Goal: Task Accomplishment & Management: Manage account settings

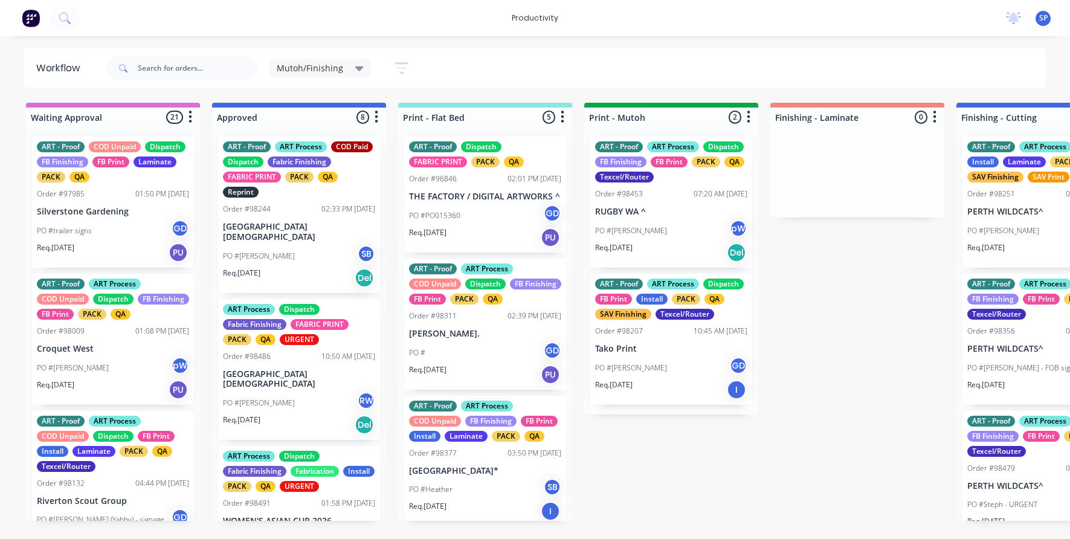
click at [355, 69] on icon at bounding box center [359, 68] width 8 height 13
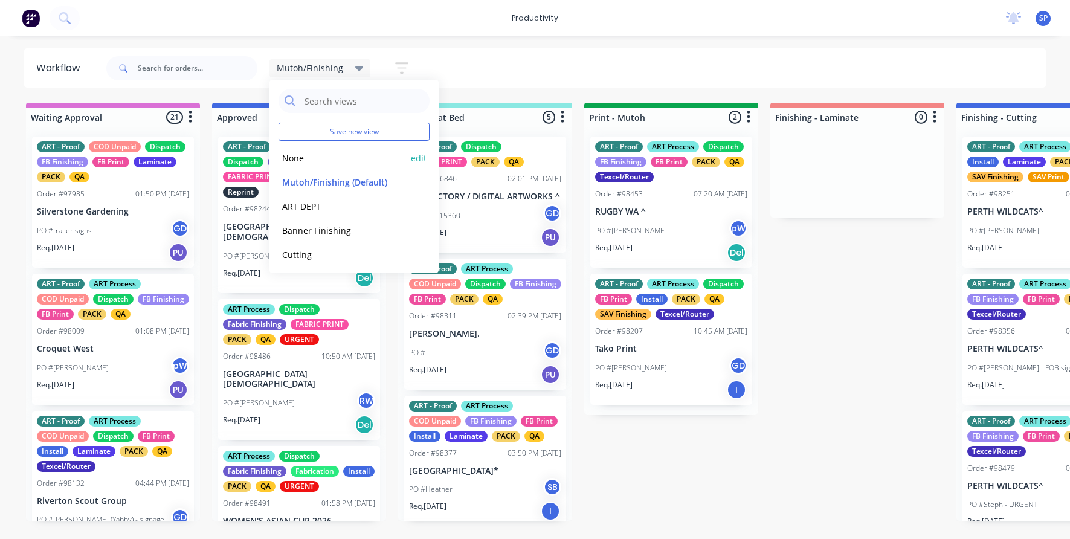
click at [309, 159] on button "None" at bounding box center [342, 158] width 129 height 14
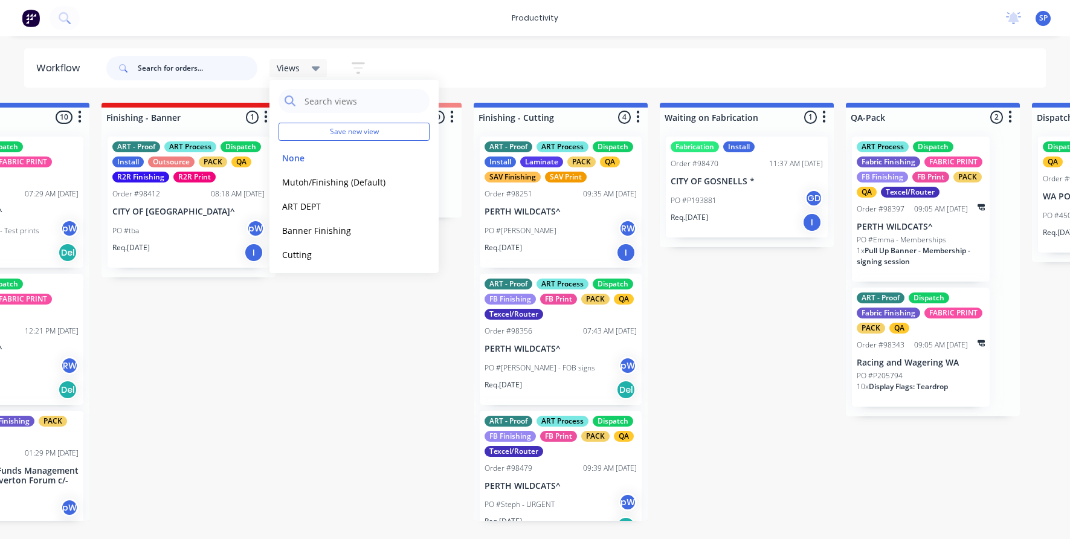
click at [181, 72] on input "text" at bounding box center [198, 68] width 120 height 24
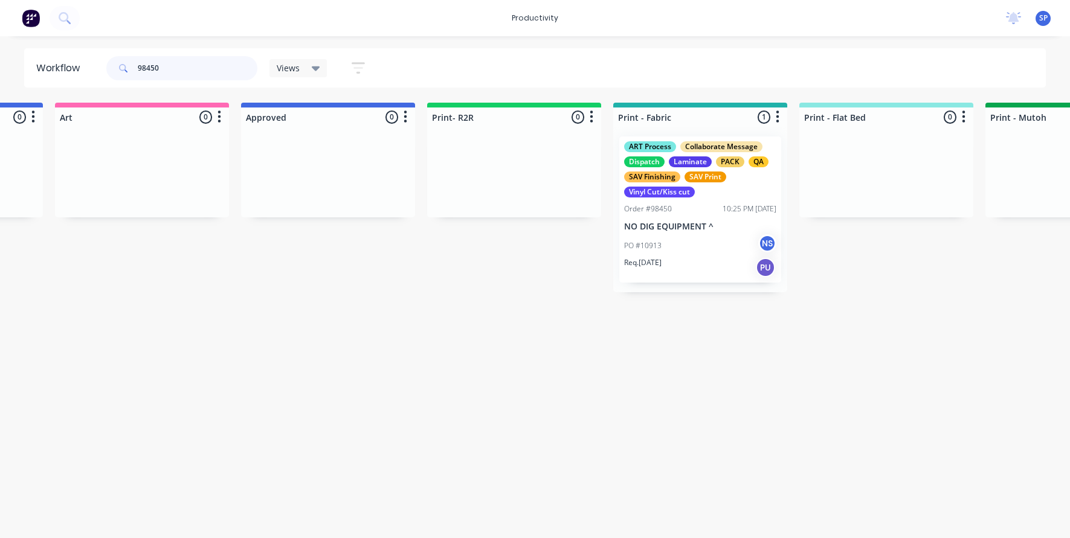
scroll to position [0, 1100]
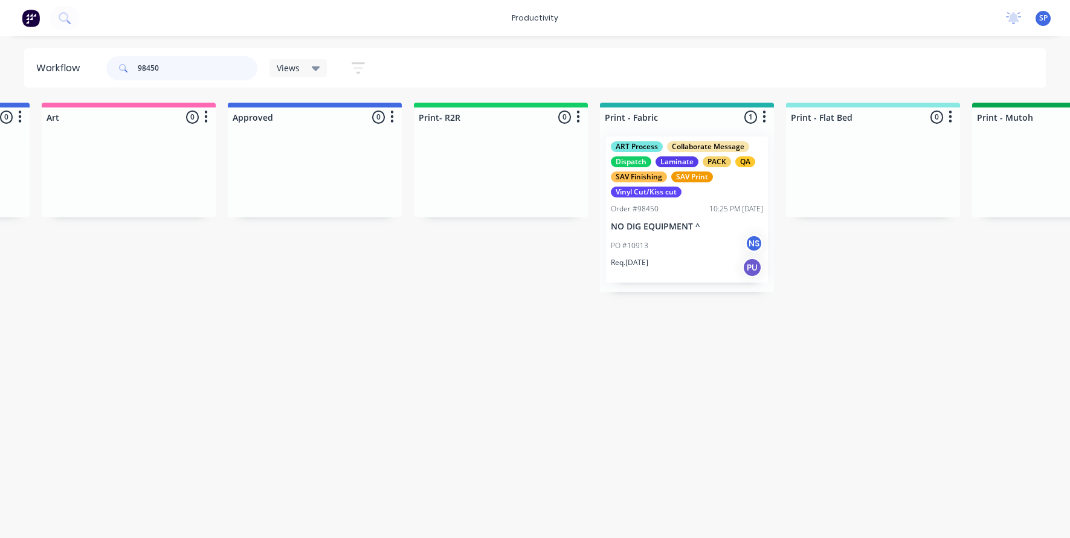
type input "98450"
click at [677, 226] on p "NO DIG EQUIPMENT ^" at bounding box center [687, 227] width 152 height 10
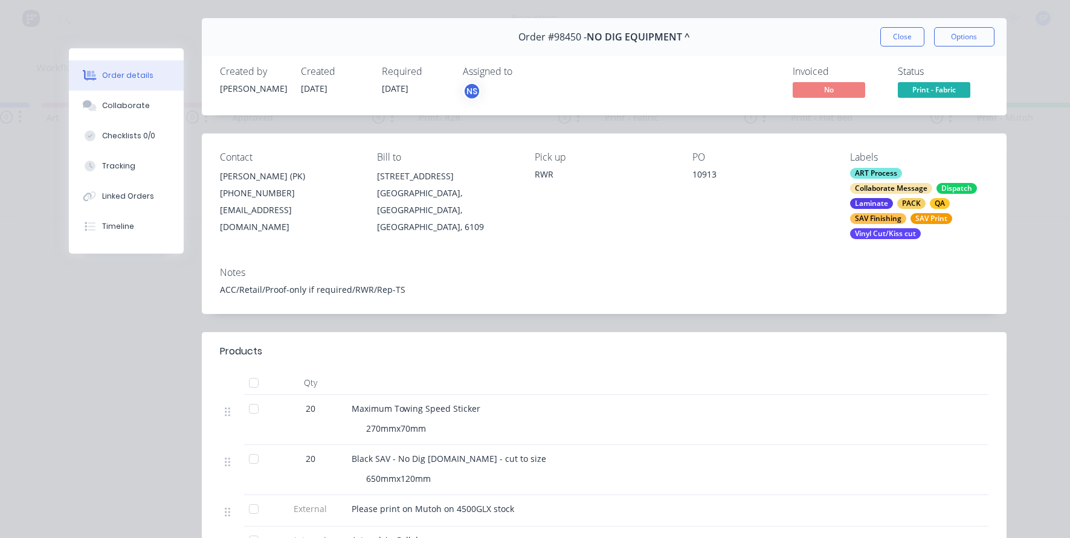
scroll to position [0, 0]
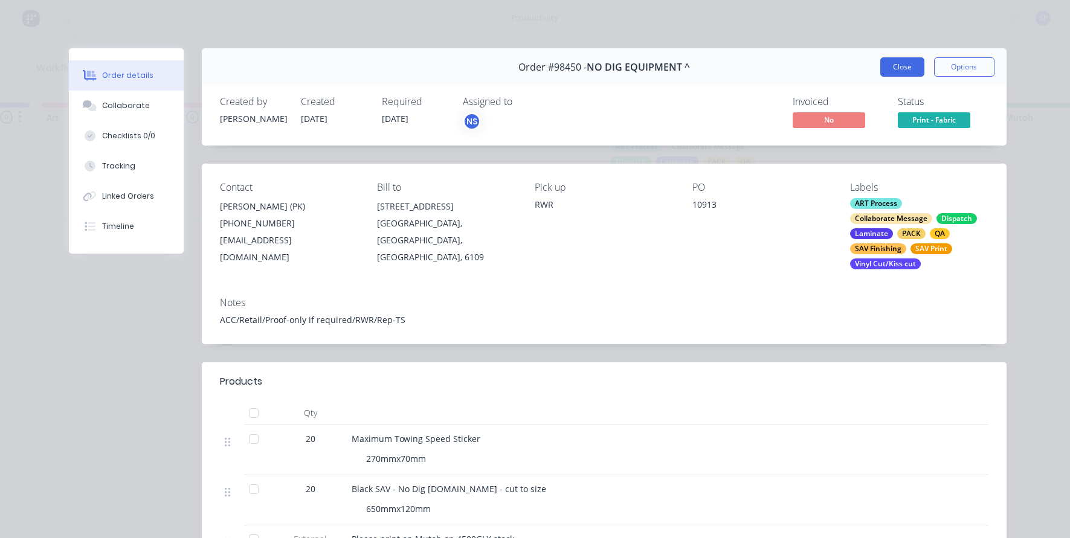
click at [898, 64] on button "Close" at bounding box center [902, 66] width 44 height 19
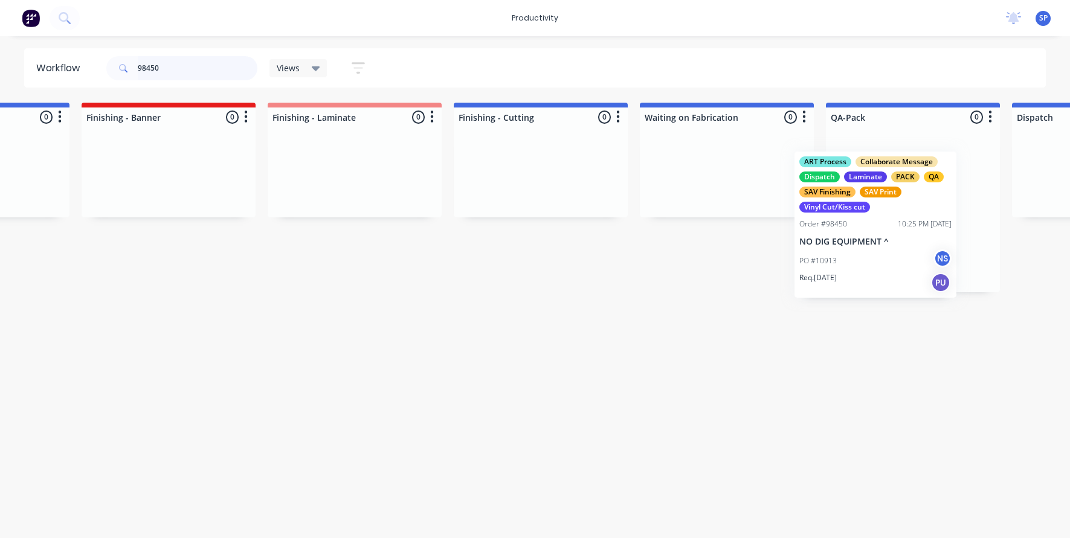
scroll to position [0, 2380]
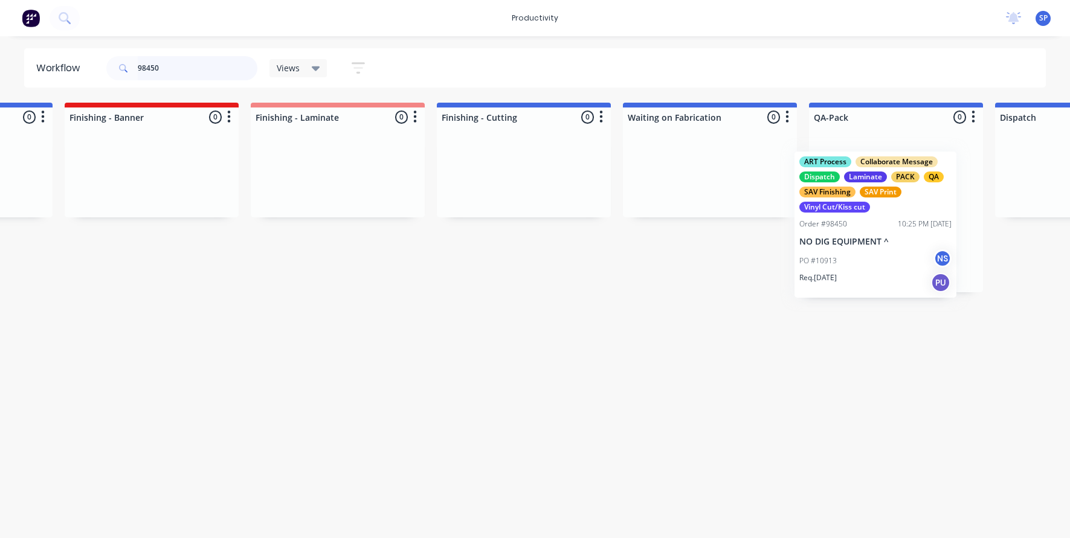
drag, startPoint x: 675, startPoint y: 219, endPoint x: 850, endPoint y: 230, distance: 175.5
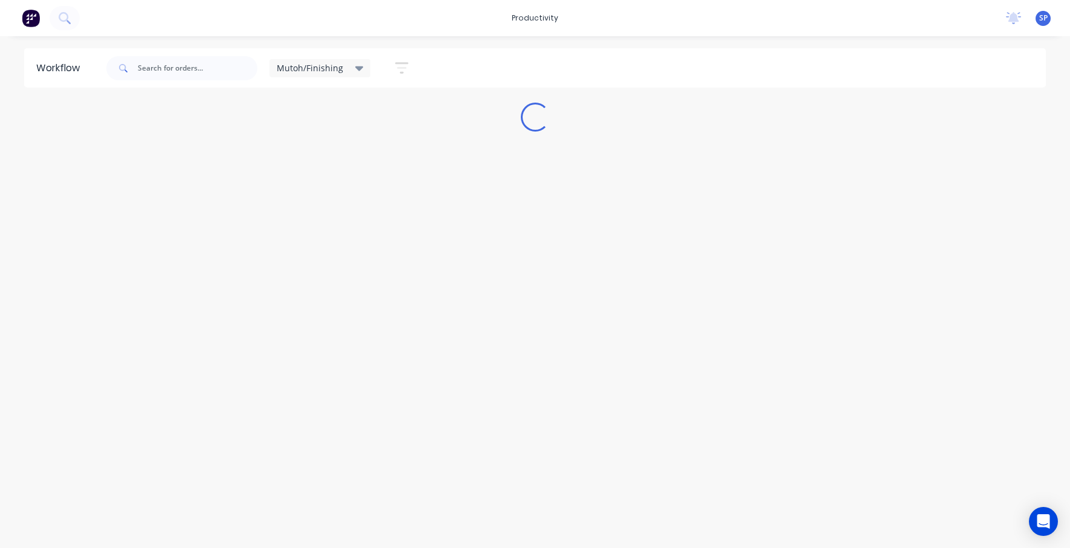
click at [346, 65] on div "Mutoh/Finishing" at bounding box center [320, 68] width 87 height 11
click at [295, 156] on button "None" at bounding box center [342, 158] width 129 height 14
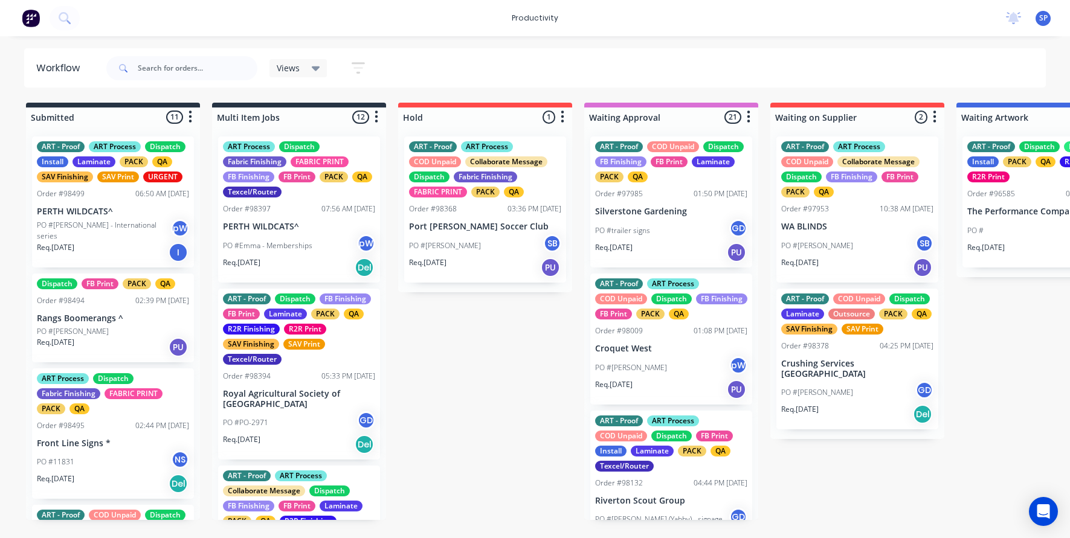
click at [123, 234] on div "PO #Sam - International series pW" at bounding box center [113, 230] width 152 height 23
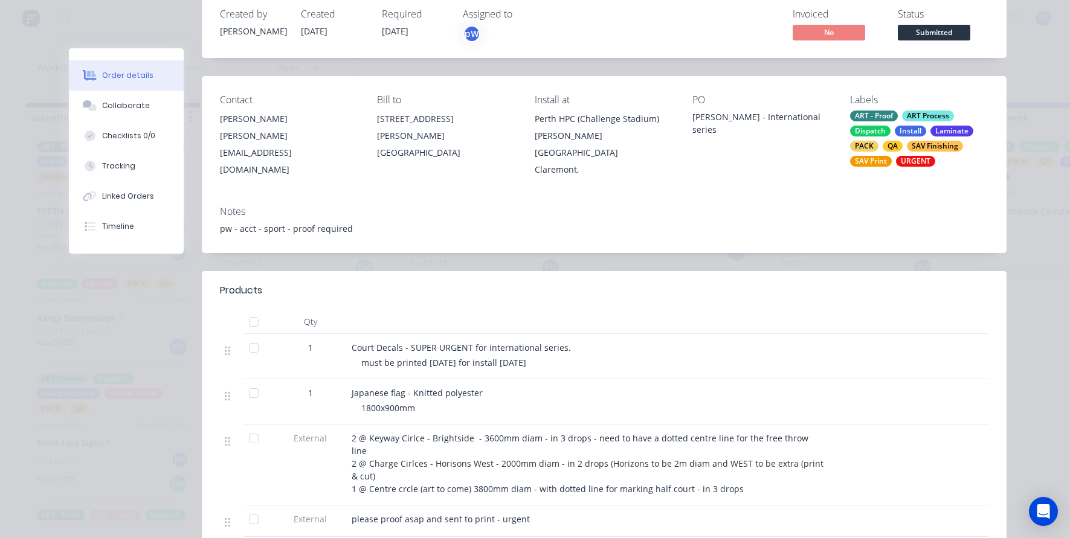
scroll to position [121, 0]
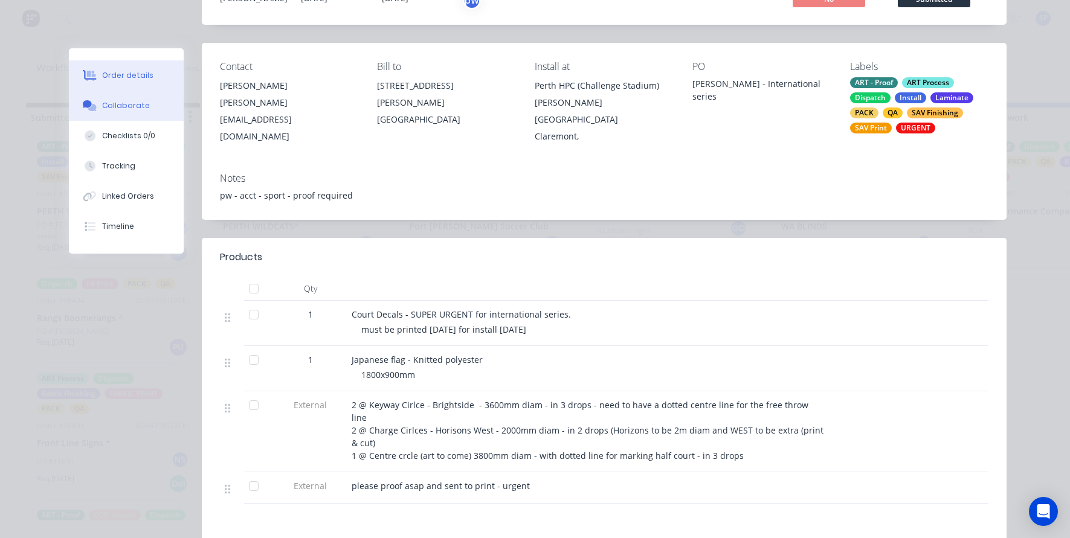
click at [100, 98] on button "Collaborate" at bounding box center [126, 106] width 115 height 30
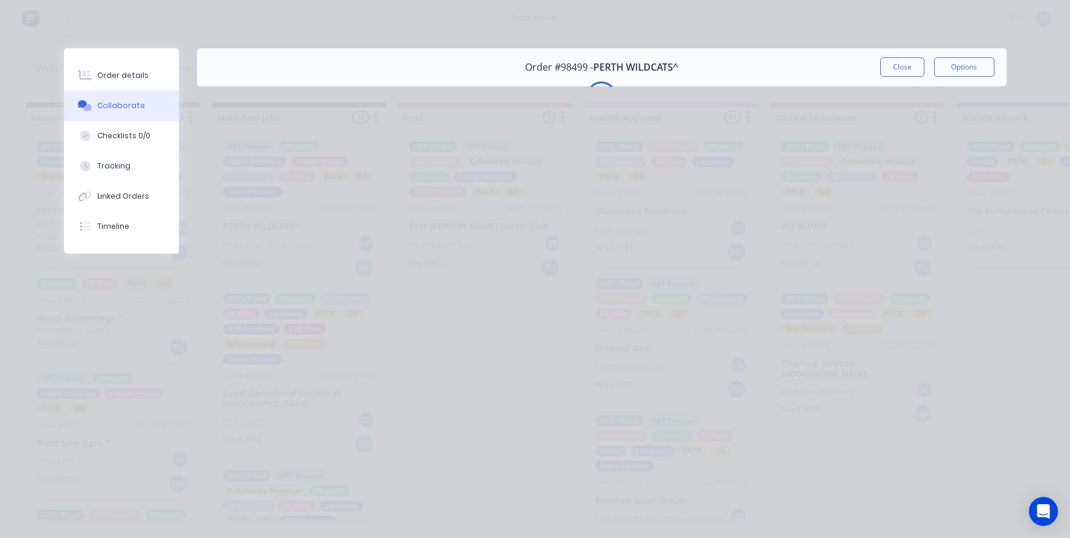
scroll to position [0, 0]
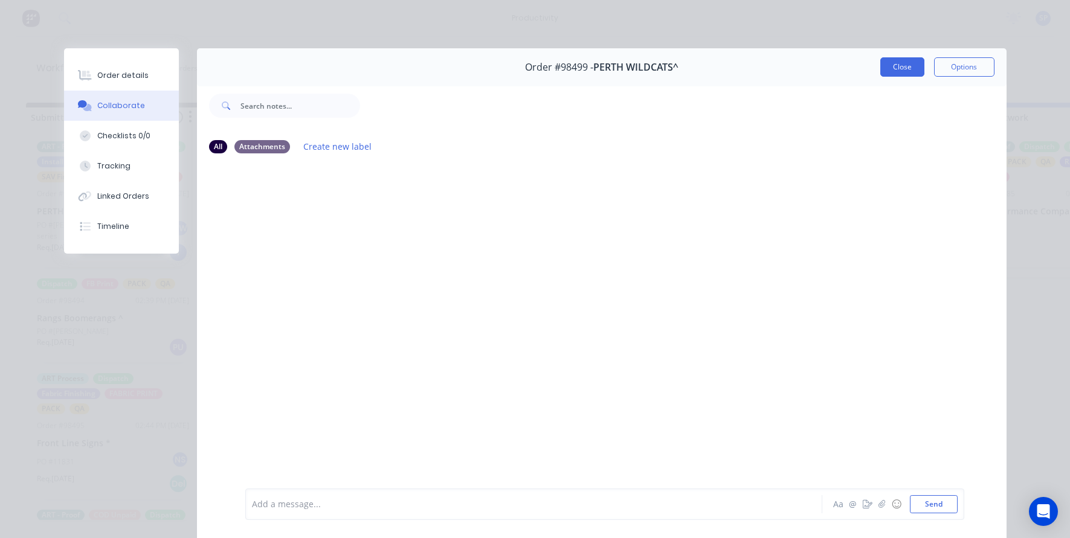
click at [902, 70] on button "Close" at bounding box center [902, 66] width 44 height 19
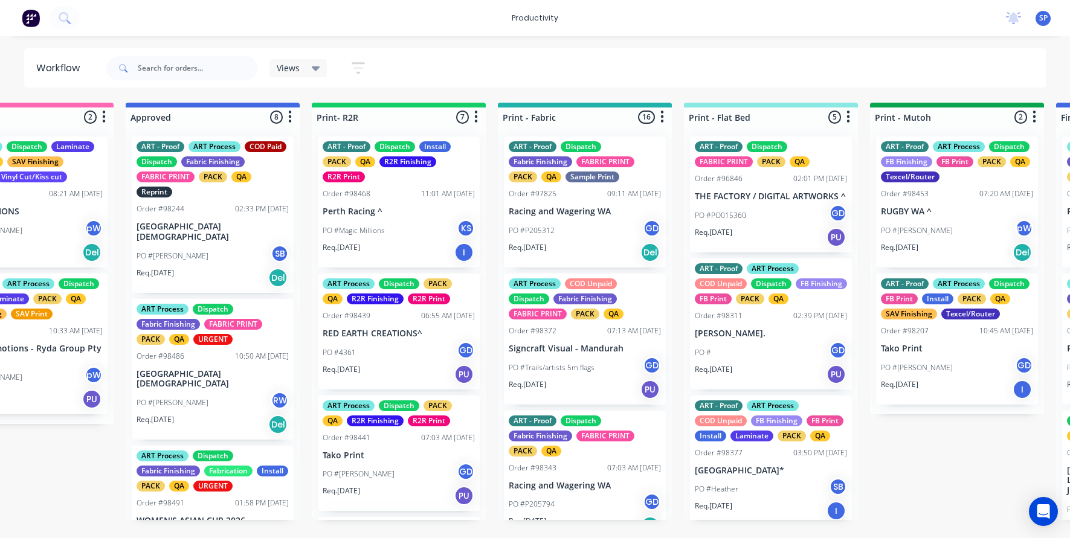
scroll to position [0, 1456]
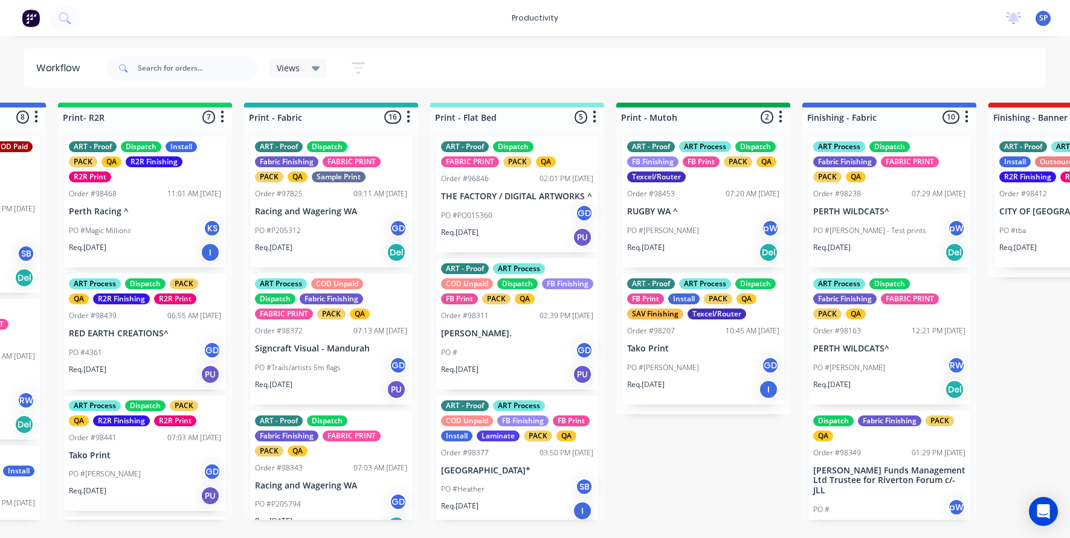
click at [704, 211] on p "RUGBY WA ^" at bounding box center [703, 212] width 152 height 10
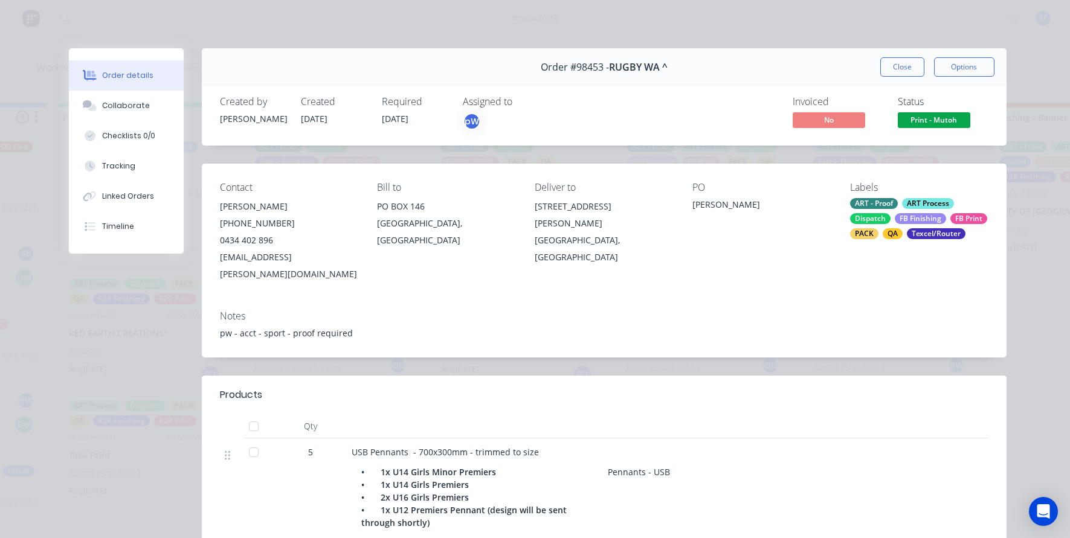
drag, startPoint x: 910, startPoint y: 66, endPoint x: 901, endPoint y: 75, distance: 12.4
click at [909, 66] on button "Close" at bounding box center [902, 66] width 44 height 19
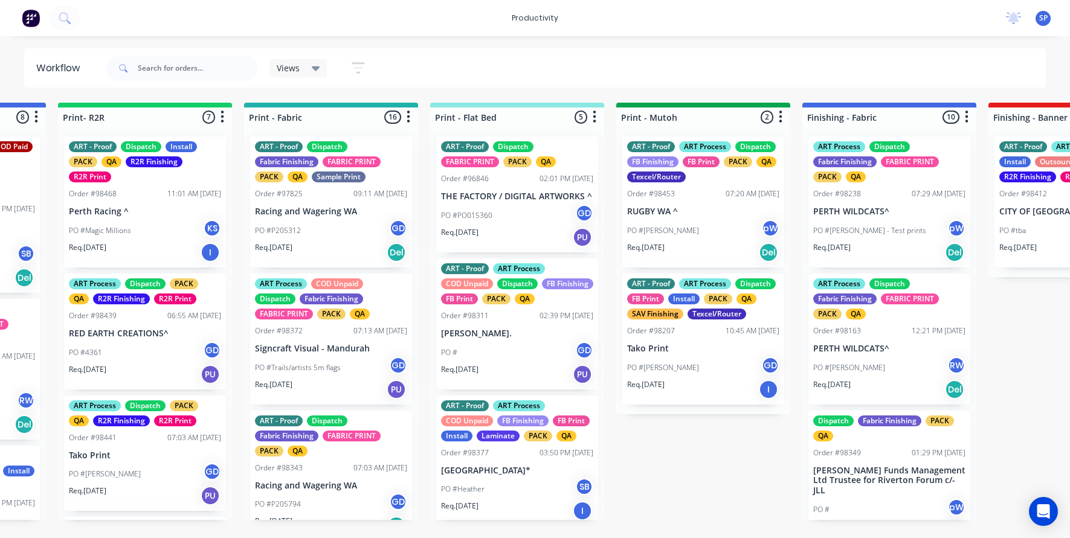
click at [673, 359] on div "PO #Danielle GD" at bounding box center [703, 367] width 152 height 23
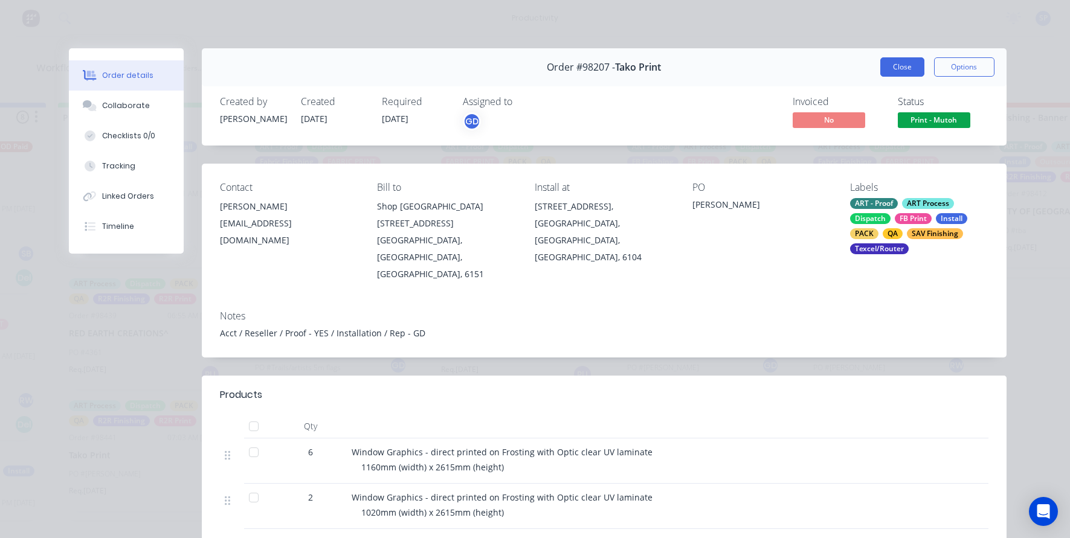
click at [893, 71] on button "Close" at bounding box center [902, 66] width 44 height 19
